Goal: Transaction & Acquisition: Subscribe to service/newsletter

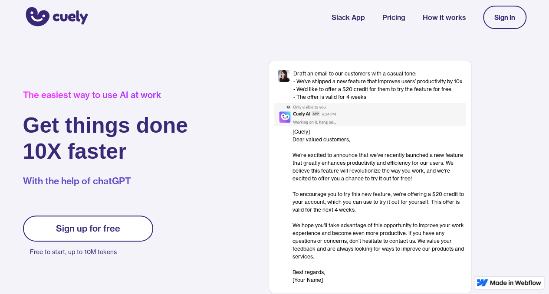
click at [524, 282] on img at bounding box center [515, 282] width 51 height 5
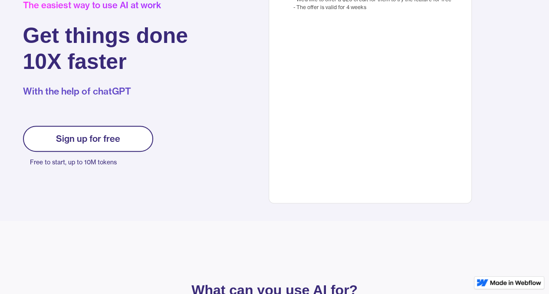
scroll to position [91, 0]
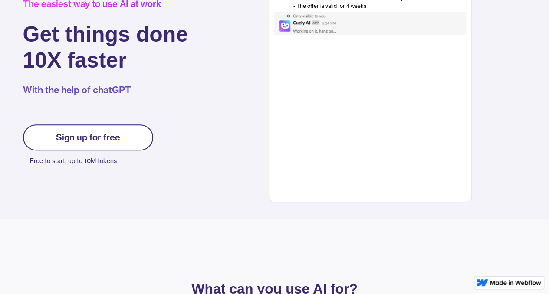
click at [60, 142] on div "Sign up for free" at bounding box center [88, 137] width 64 height 10
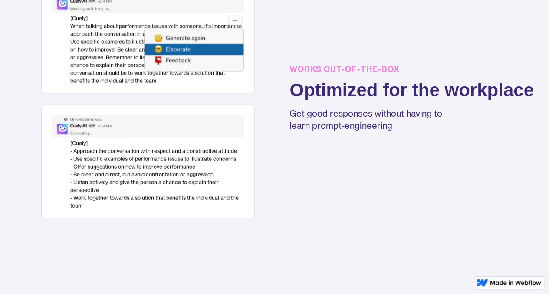
scroll to position [902, 0]
